Goal: Task Accomplishment & Management: Manage account settings

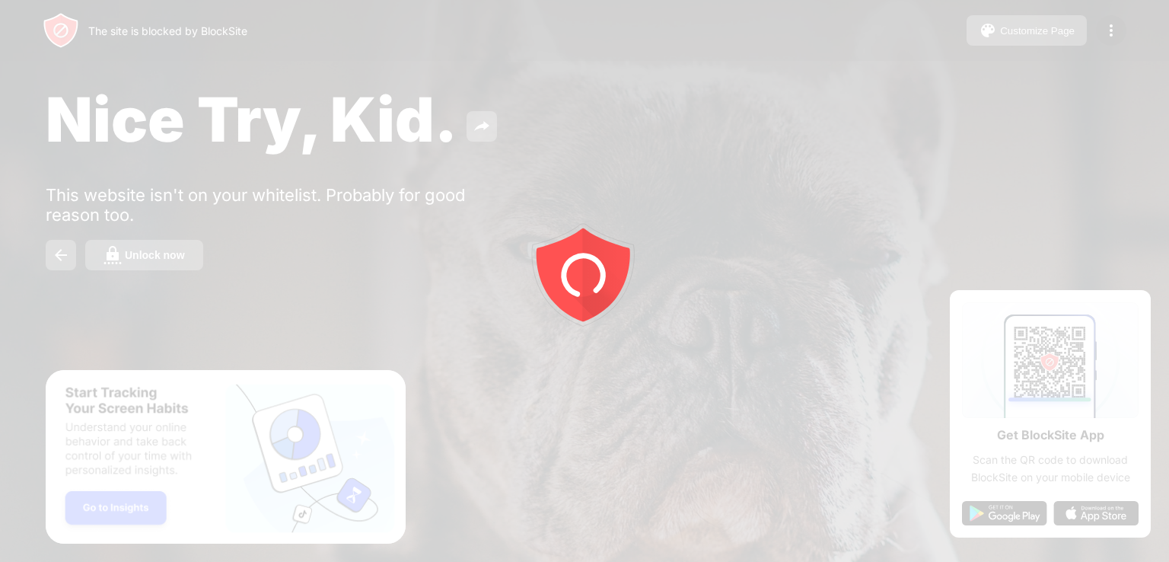
click at [1001, 106] on div at bounding box center [584, 281] width 1169 height 562
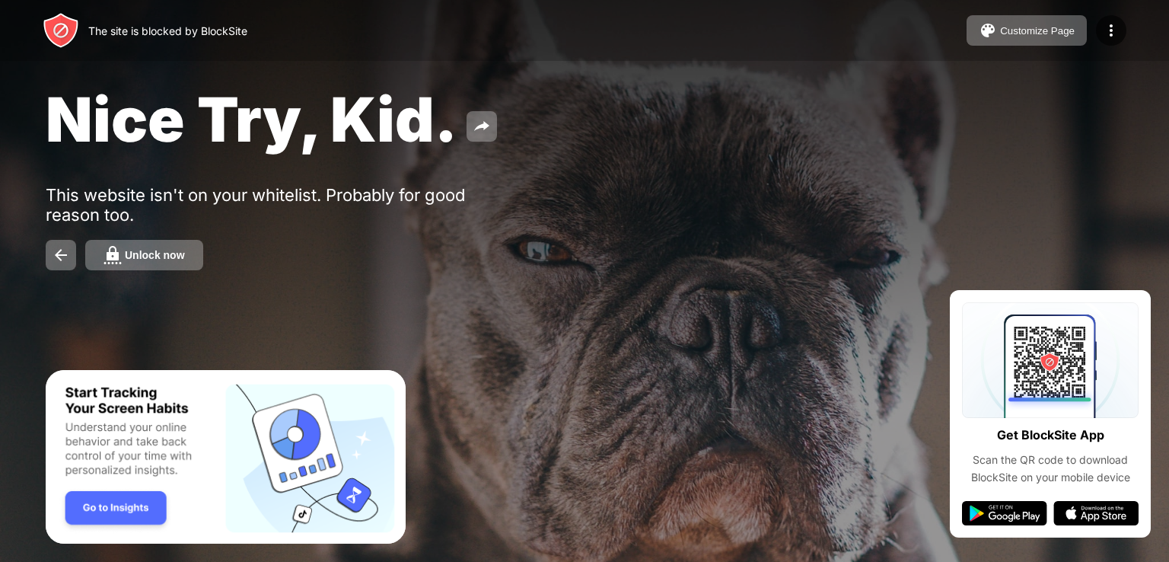
drag, startPoint x: 558, startPoint y: 263, endPoint x: 241, endPoint y: 292, distance: 318.0
click at [546, 269] on div "Unlock now" at bounding box center [585, 255] width 1078 height 30
click at [170, 258] on div "Unlock now" at bounding box center [155, 255] width 60 height 12
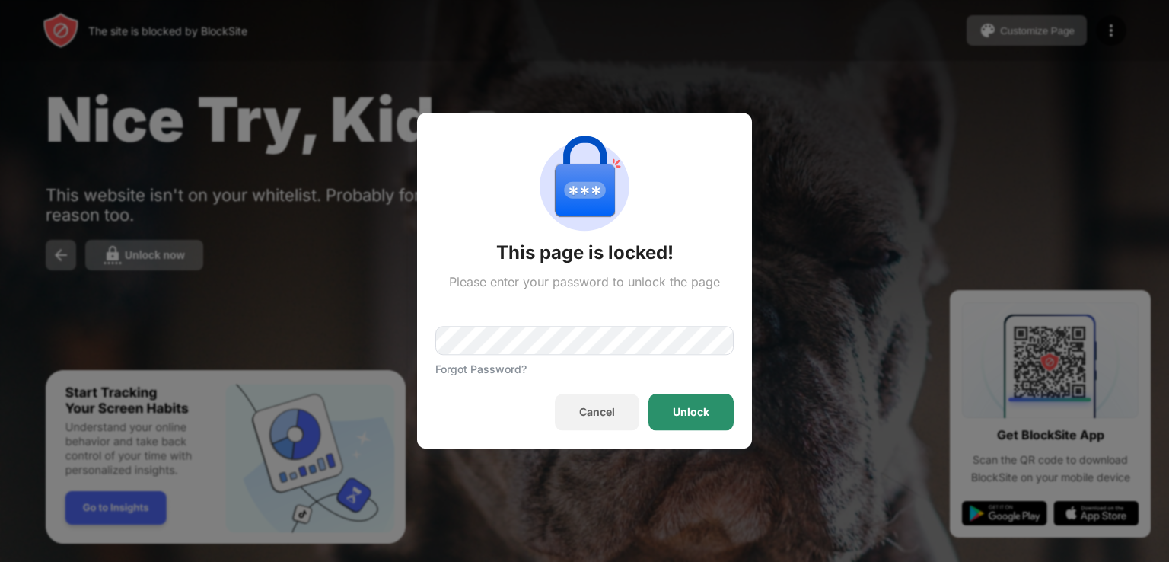
click at [713, 421] on div "Unlock" at bounding box center [691, 412] width 85 height 37
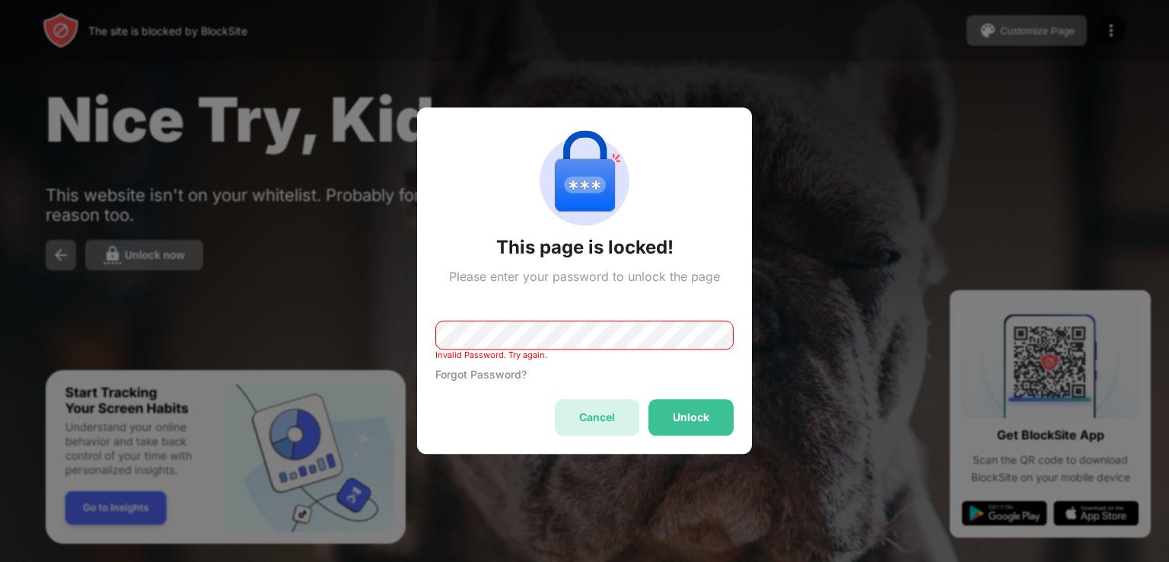
click at [576, 415] on div "Cancel" at bounding box center [597, 418] width 85 height 37
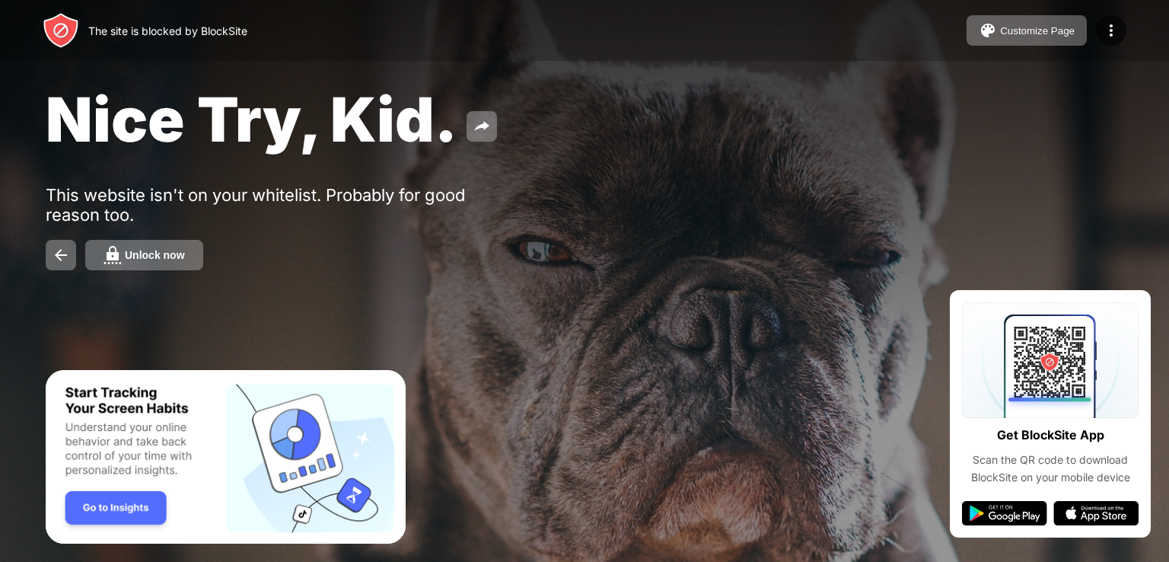
click at [1053, 133] on div "Nice Try, Kid. This website isn't on your whitelist. Probably for good reason t…" at bounding box center [584, 176] width 1169 height 352
click at [1115, 28] on img at bounding box center [1111, 30] width 18 height 18
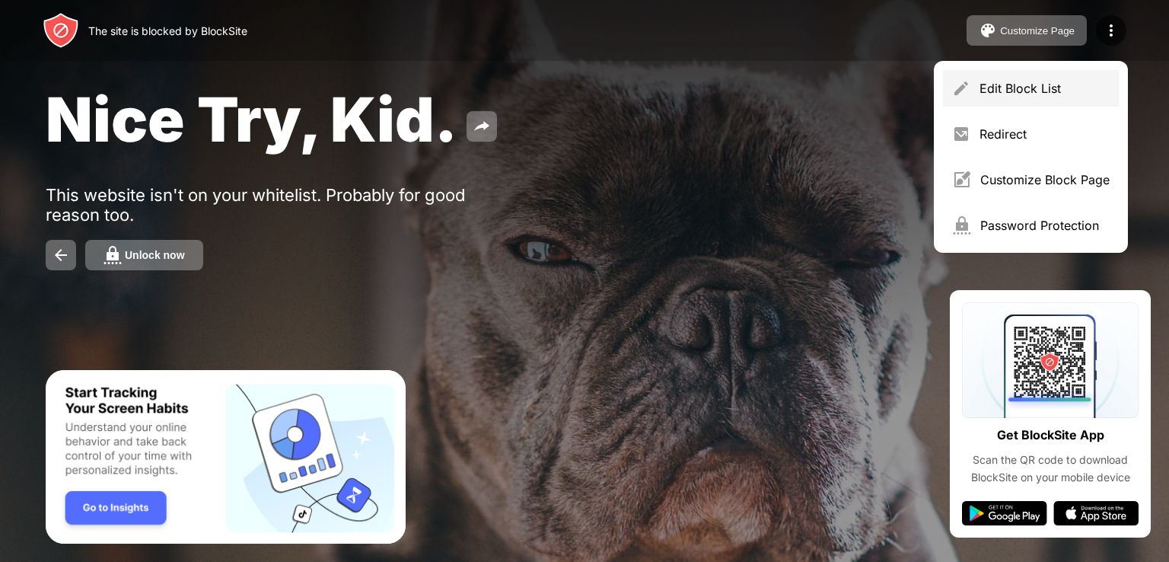
click at [1034, 92] on div "Edit Block List" at bounding box center [1045, 88] width 130 height 15
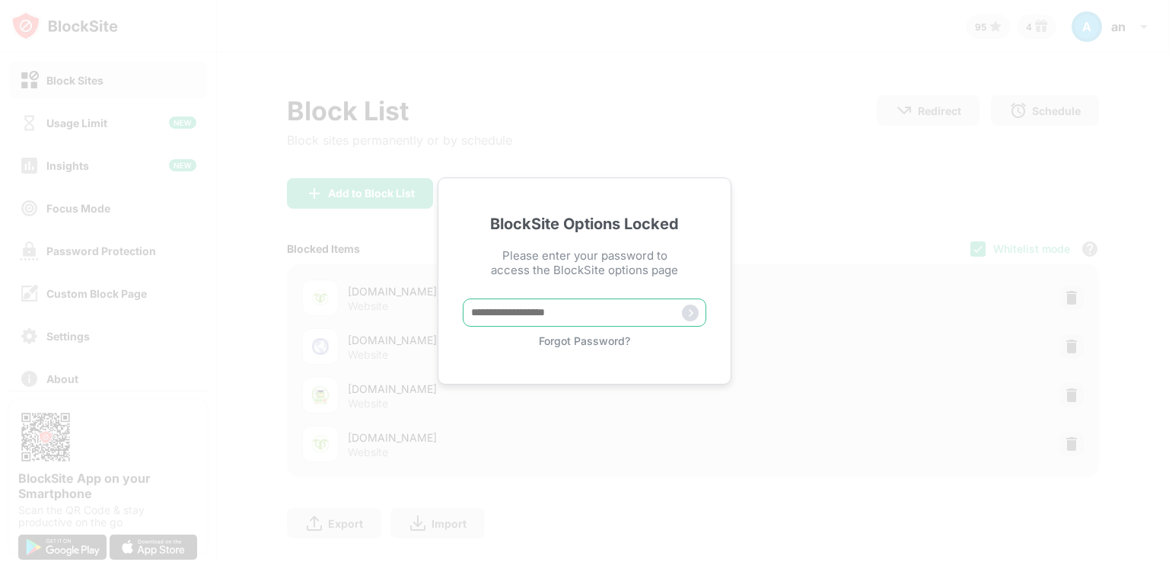
click at [595, 317] on input "text" at bounding box center [585, 312] width 244 height 28
click at [819, 247] on div "BlockSite Options Locked Please enter your password to access the BlockSite opt…" at bounding box center [584, 281] width 1169 height 562
click at [836, 187] on div "BlockSite Options Locked Please enter your password to access the BlockSite opt…" at bounding box center [584, 281] width 1169 height 562
click at [898, 171] on div "BlockSite Options Locked Please enter your password to access the BlockSite opt…" at bounding box center [584, 281] width 1169 height 562
click at [432, 56] on div "BlockSite Options Locked Please enter your password to access the BlockSite opt…" at bounding box center [584, 281] width 1169 height 562
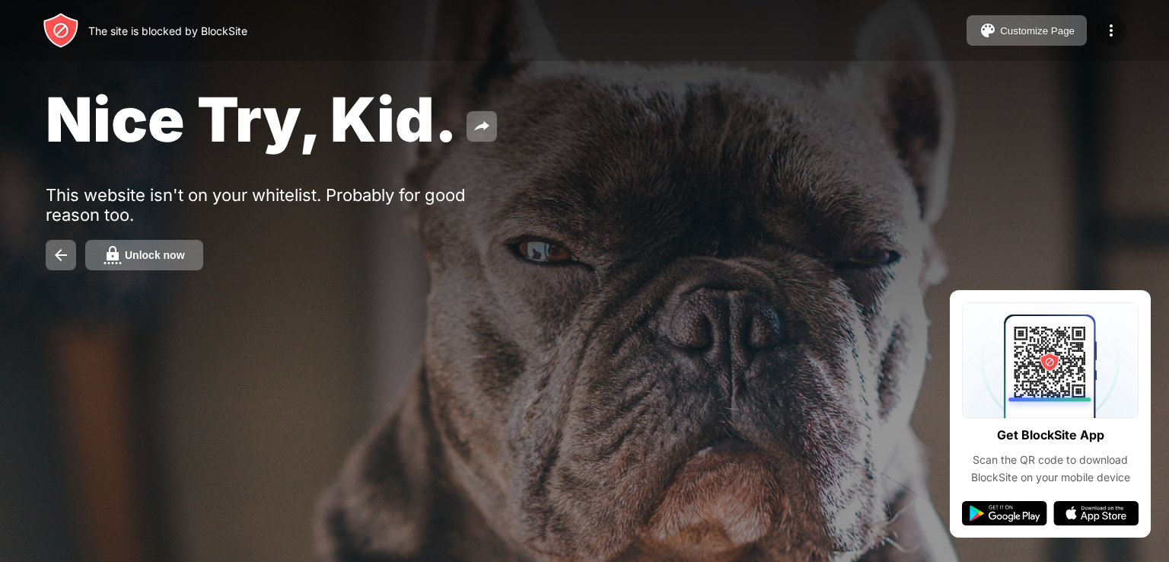
click at [1114, 34] on img at bounding box center [1111, 30] width 18 height 18
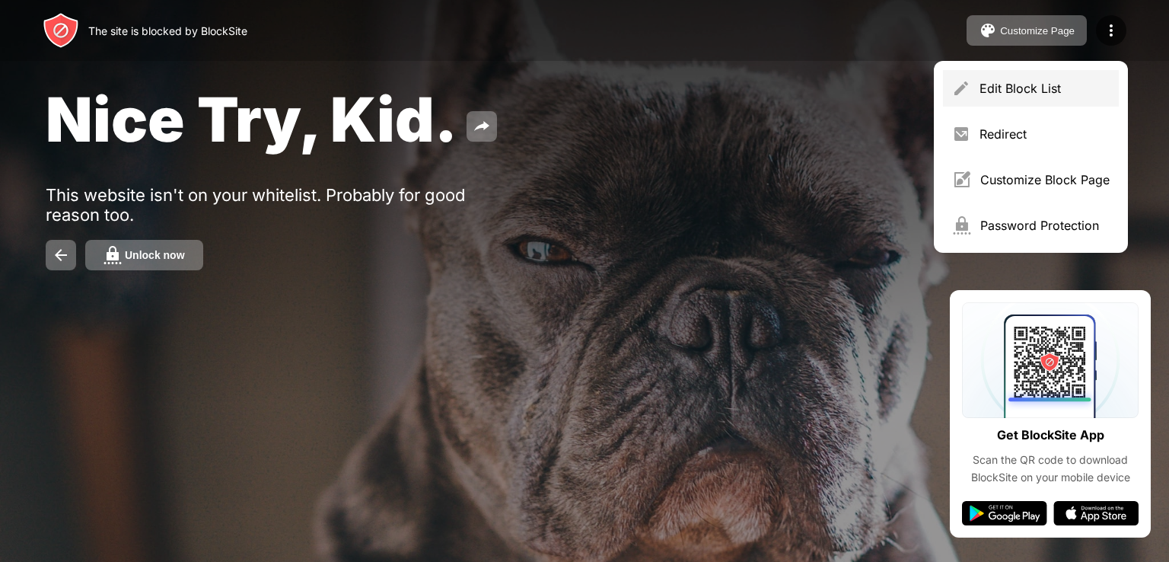
click at [1012, 85] on div "Edit Block List" at bounding box center [1045, 88] width 130 height 15
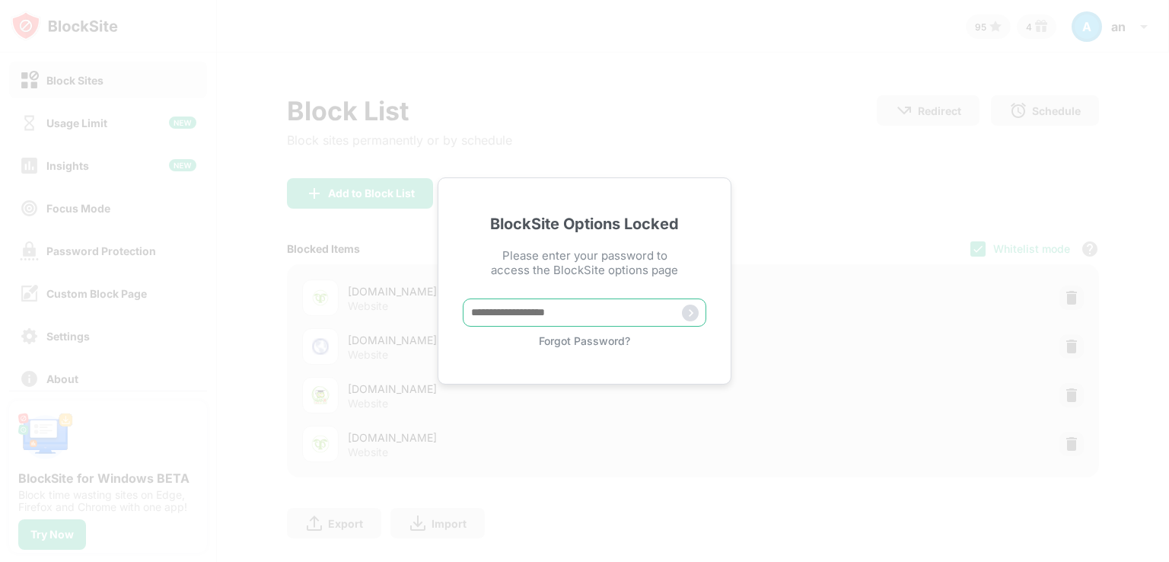
click at [581, 308] on input "text" at bounding box center [585, 312] width 244 height 28
click at [877, 194] on div "BlockSite Options Locked Please enter your password to access the BlockSite opt…" at bounding box center [584, 281] width 1169 height 562
